Goal: Task Accomplishment & Management: Manage account settings

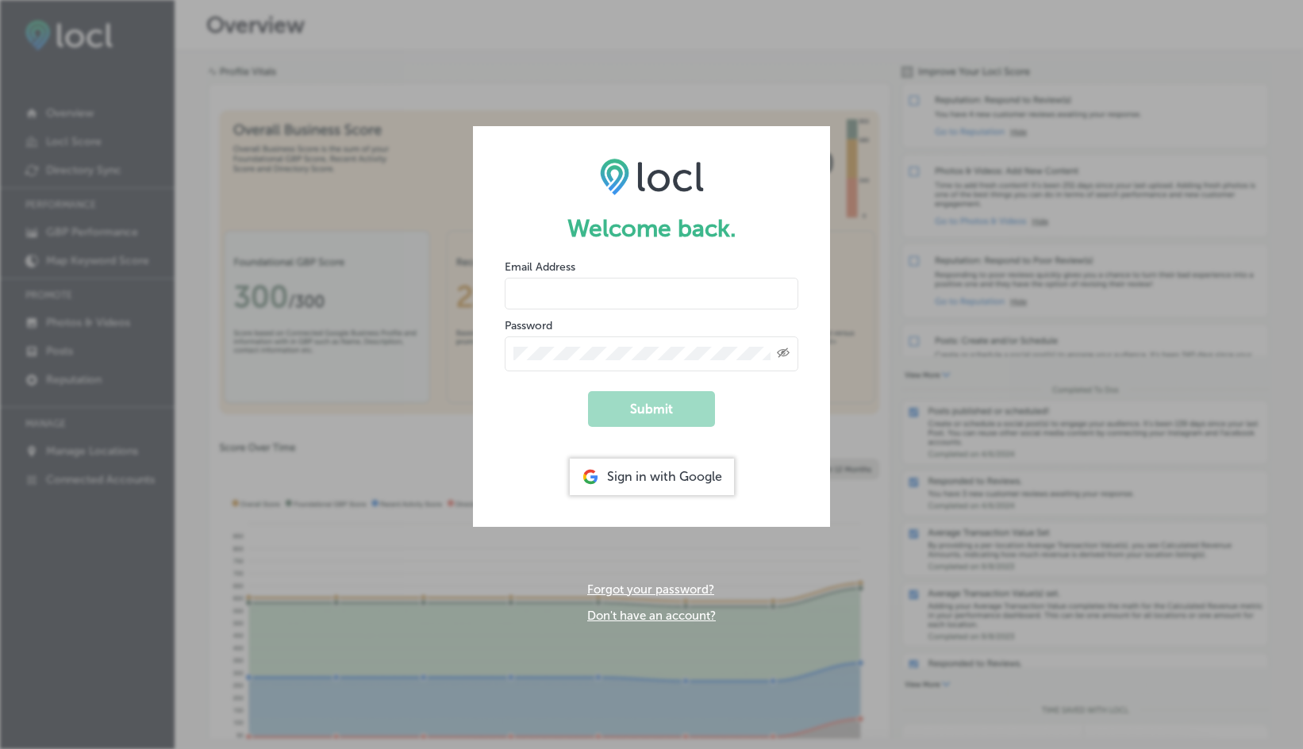
click at [695, 287] on input "email" at bounding box center [652, 294] width 294 height 32
type input "[EMAIL_ADDRESS][DOMAIN_NAME]"
click at [571, 361] on div "Created with Sketch." at bounding box center [652, 353] width 294 height 35
click at [588, 391] on button "Submit" at bounding box center [651, 409] width 127 height 36
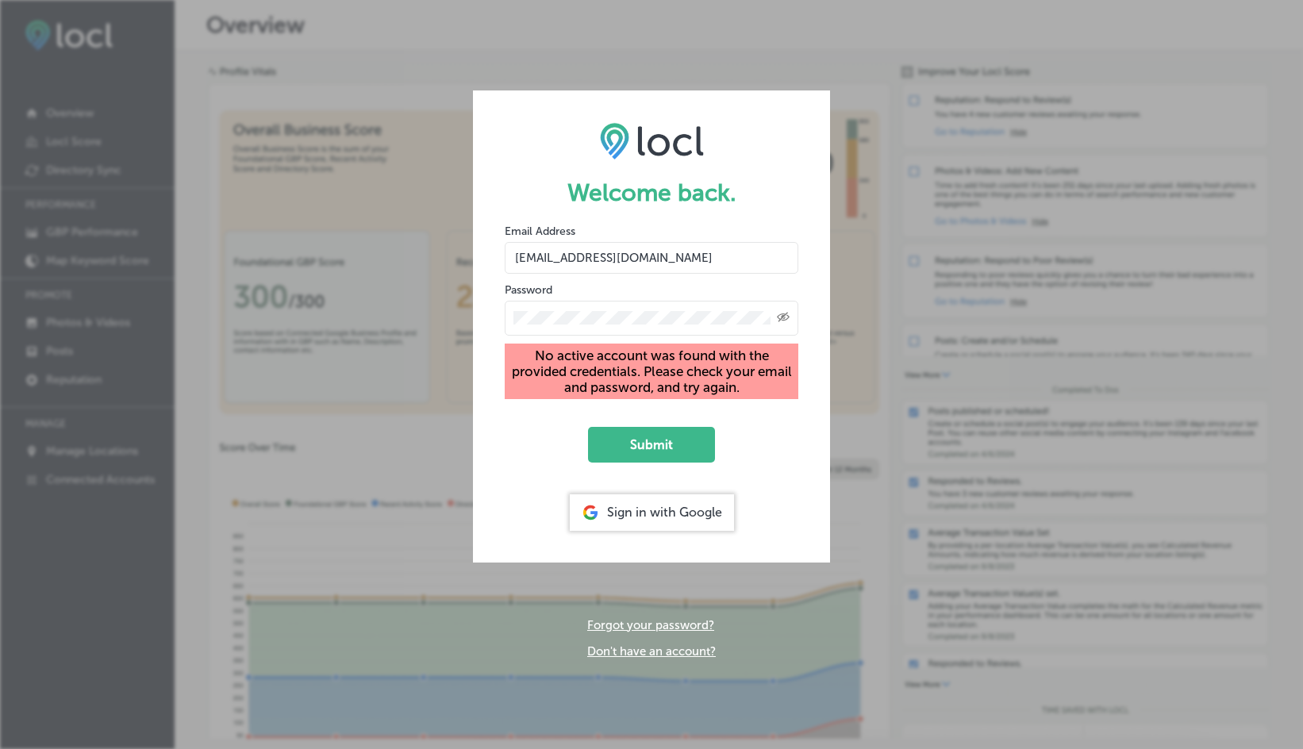
click at [782, 443] on form "Welcome back. Email Address [EMAIL_ADDRESS][DOMAIN_NAME] Password Created with …" at bounding box center [651, 325] width 357 height 471
click at [783, 313] on icon "Created with Sketch." at bounding box center [783, 317] width 13 height 10
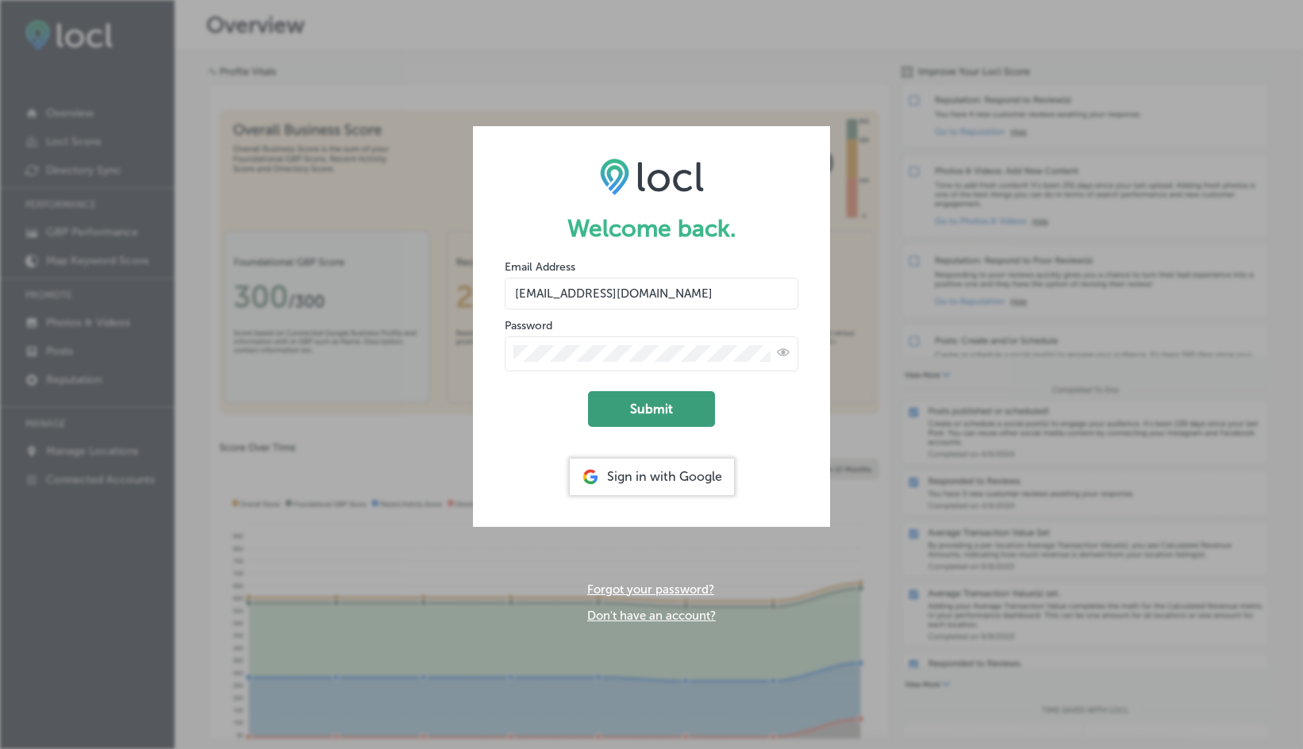
click at [669, 413] on button "Submit" at bounding box center [651, 409] width 127 height 36
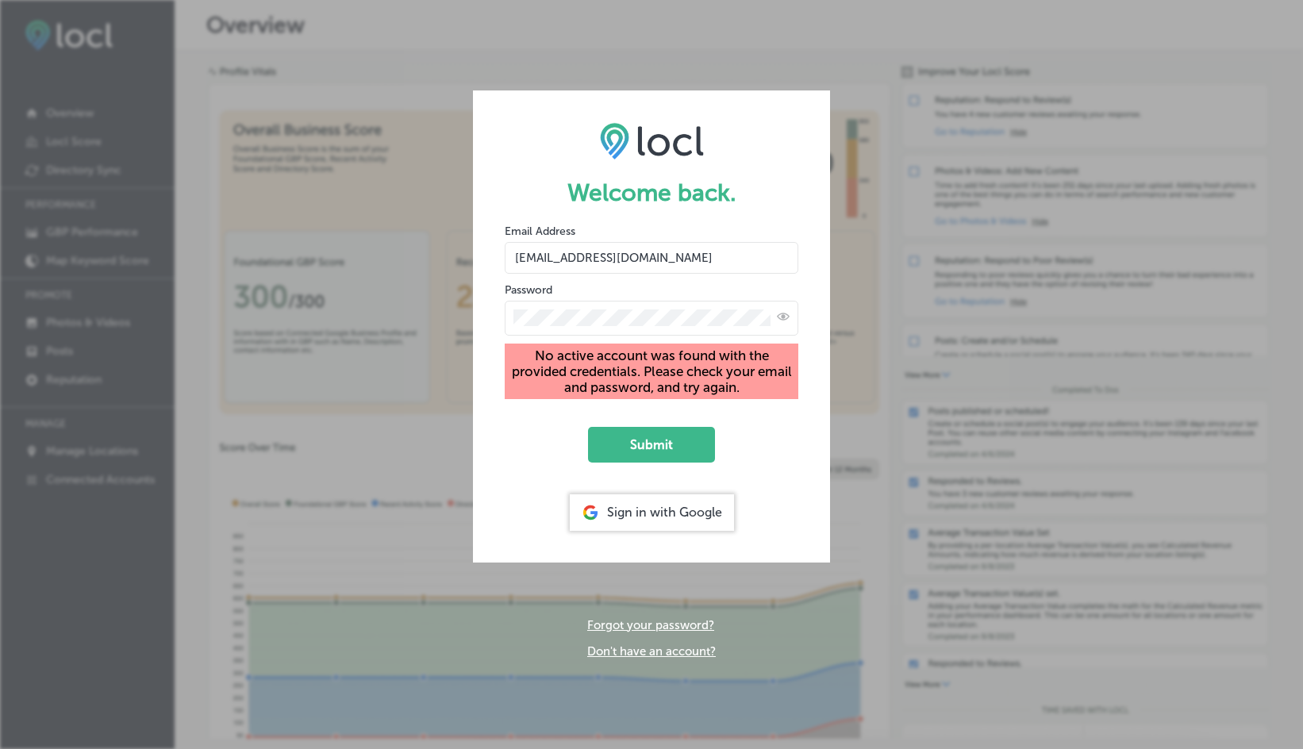
click at [628, 305] on div at bounding box center [652, 318] width 294 height 35
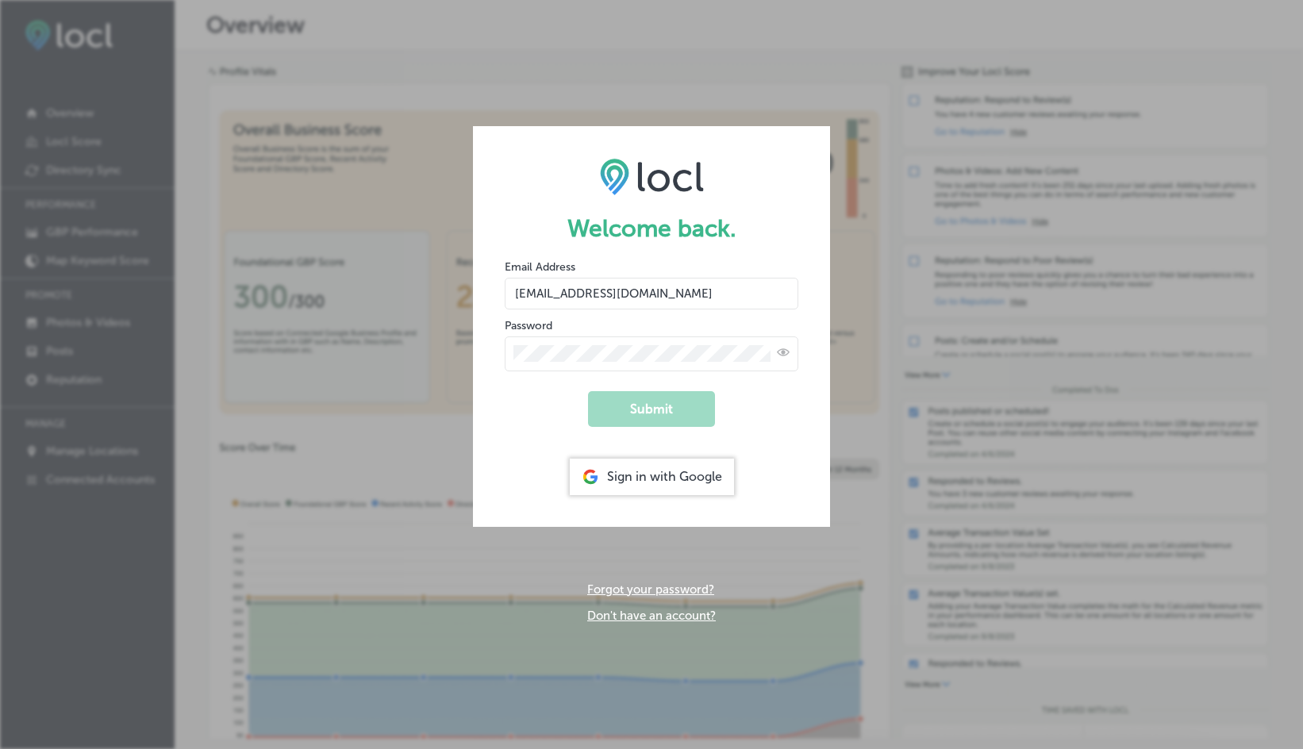
click at [648, 485] on div "Sign in with Google" at bounding box center [652, 477] width 164 height 37
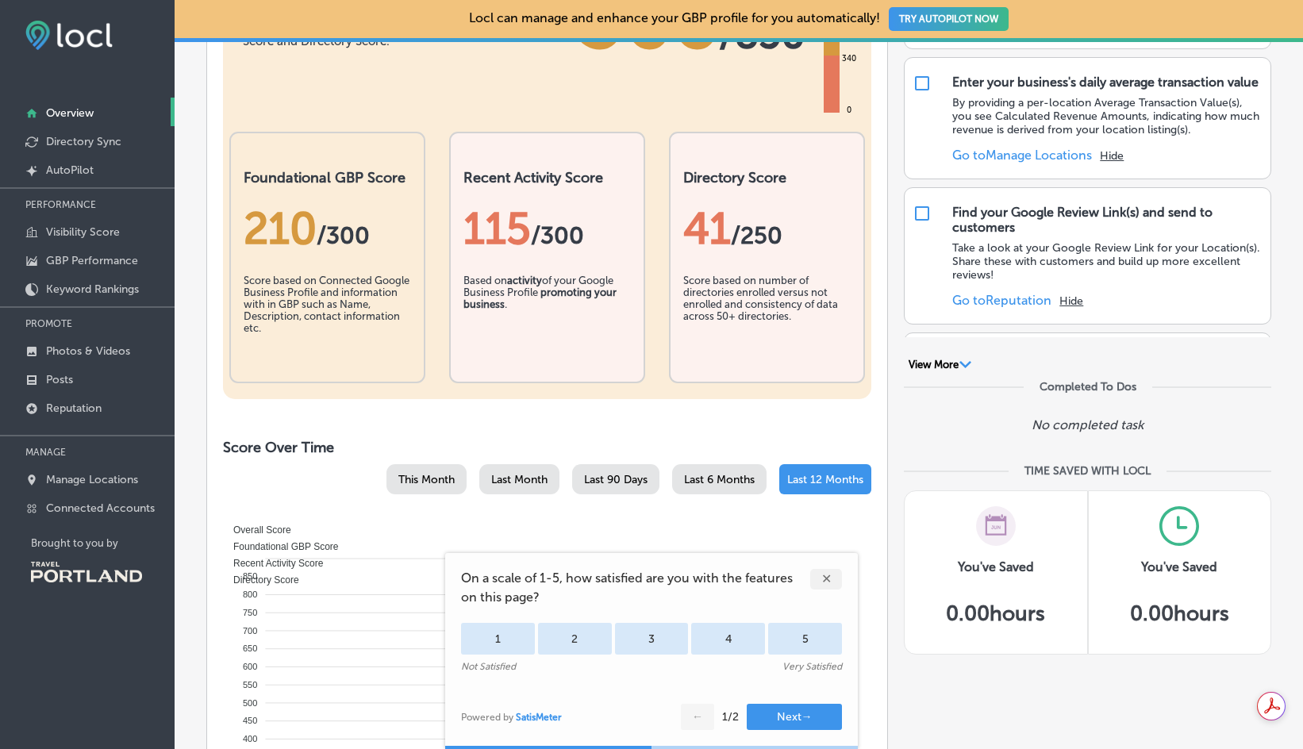
scroll to position [317, 0]
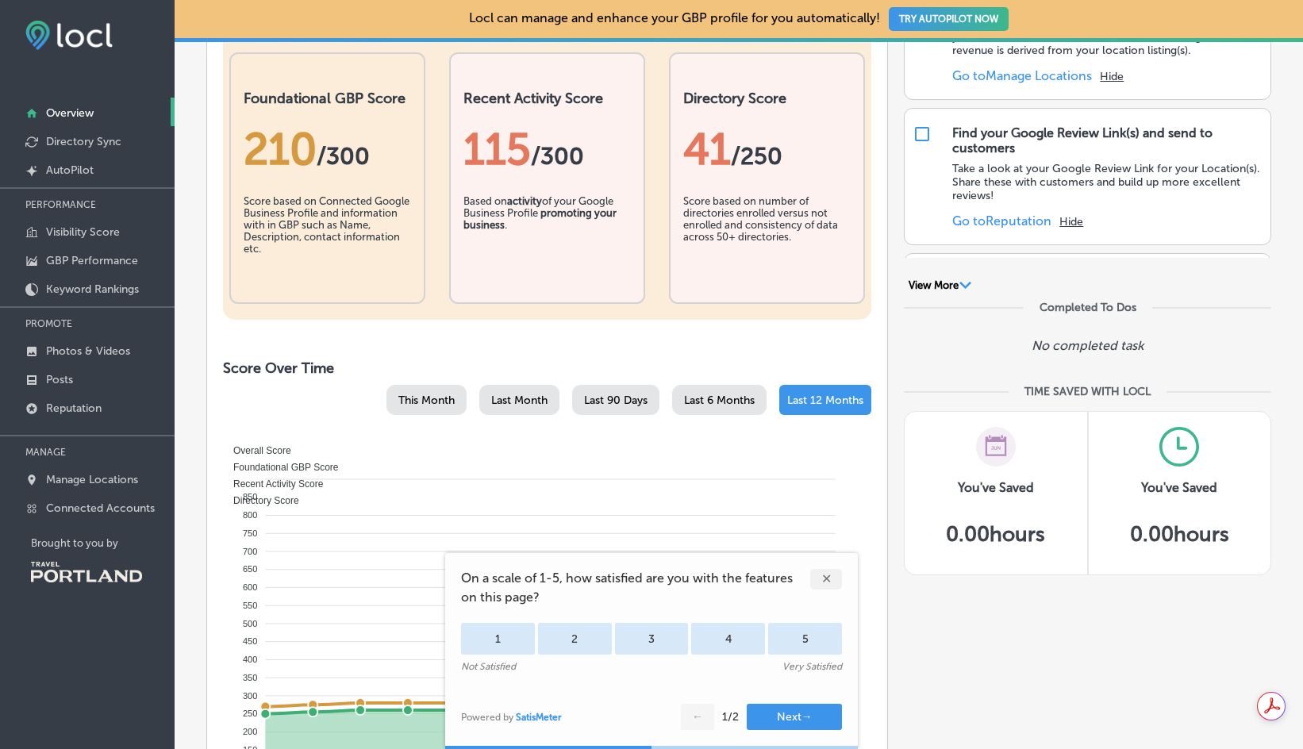
click at [824, 583] on div "✕" at bounding box center [826, 579] width 32 height 21
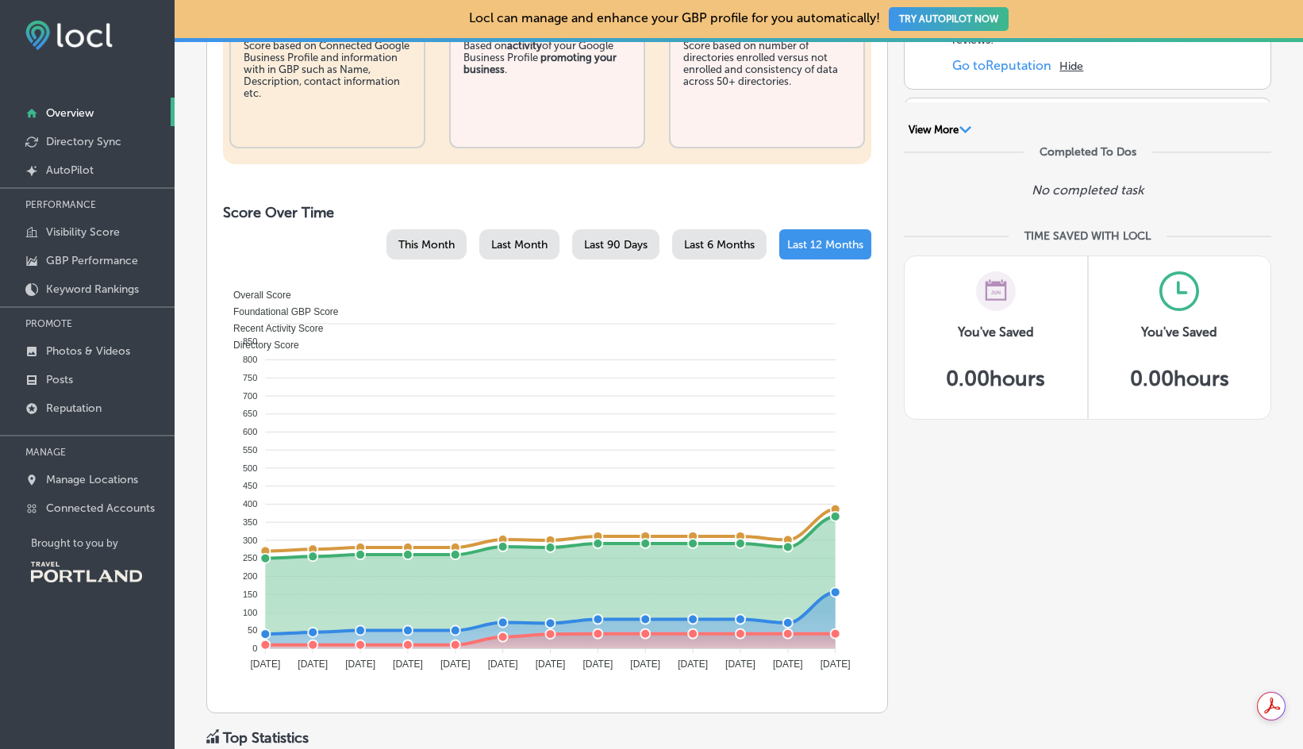
scroll to position [76, 0]
